Goal: Navigation & Orientation: Find specific page/section

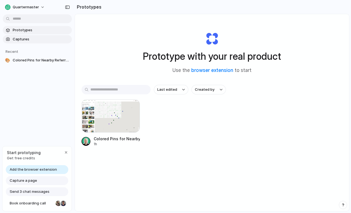
click at [27, 38] on span "Captures" at bounding box center [41, 40] width 57 height 6
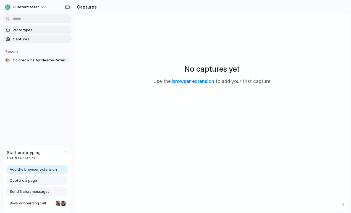
click at [31, 31] on span "Prototypes" at bounding box center [41, 30] width 57 height 6
